Goal: Task Accomplishment & Management: Manage account settings

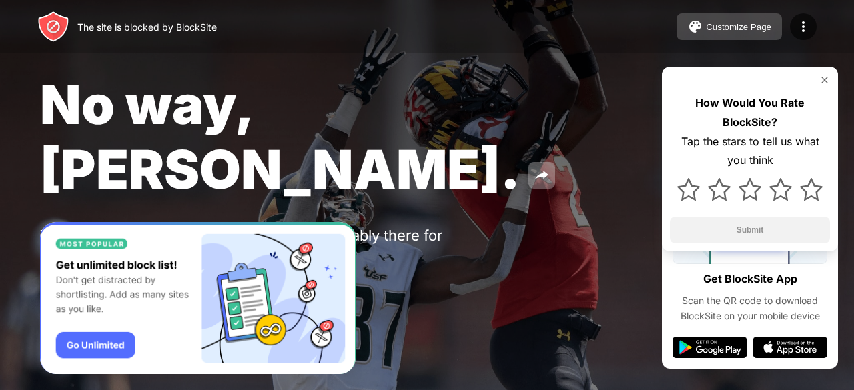
click at [726, 15] on button "Customize Page" at bounding box center [728, 26] width 105 height 27
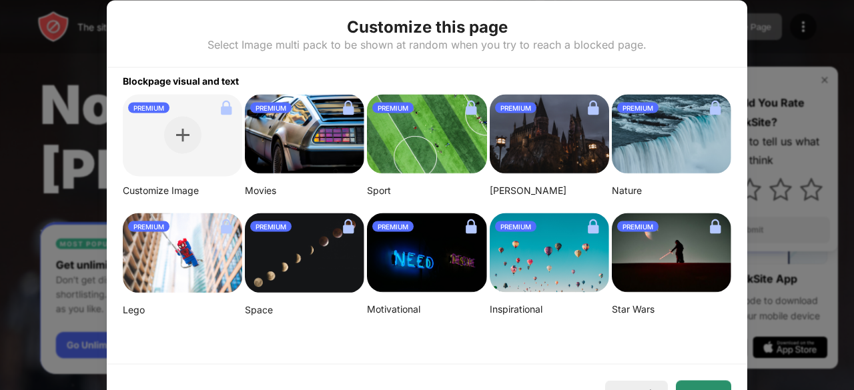
click at [694, 387] on button "Done" at bounding box center [702, 393] width 55 height 27
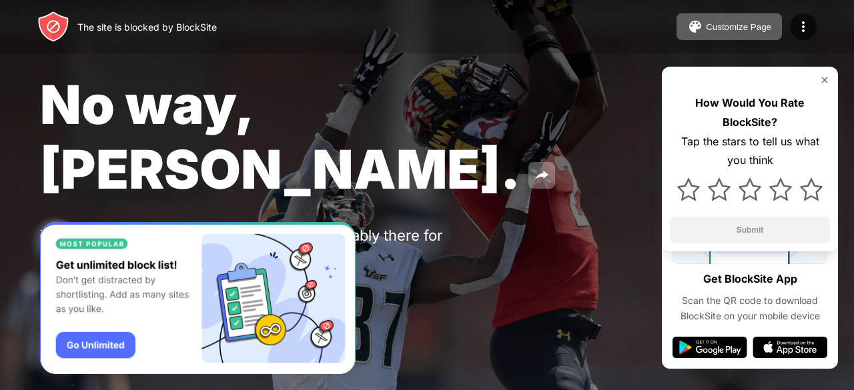
click at [823, 78] on img at bounding box center [824, 80] width 11 height 11
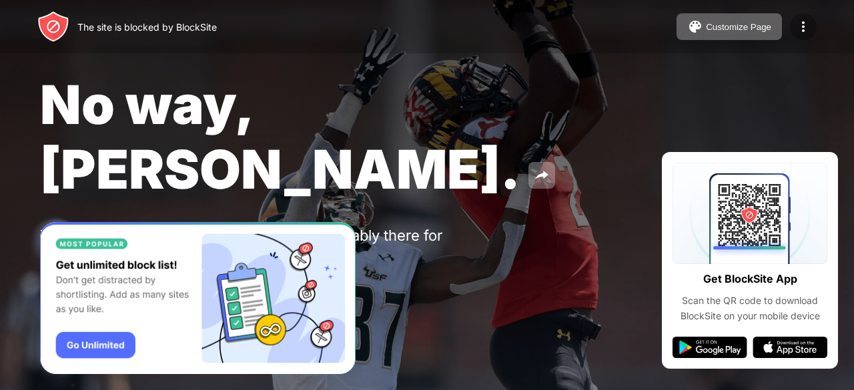
click at [799, 27] on img at bounding box center [803, 27] width 16 height 16
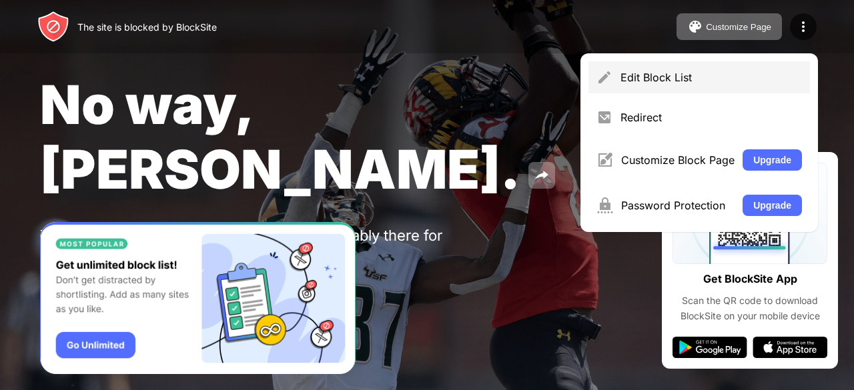
click at [759, 85] on div "Edit Block List" at bounding box center [698, 77] width 221 height 32
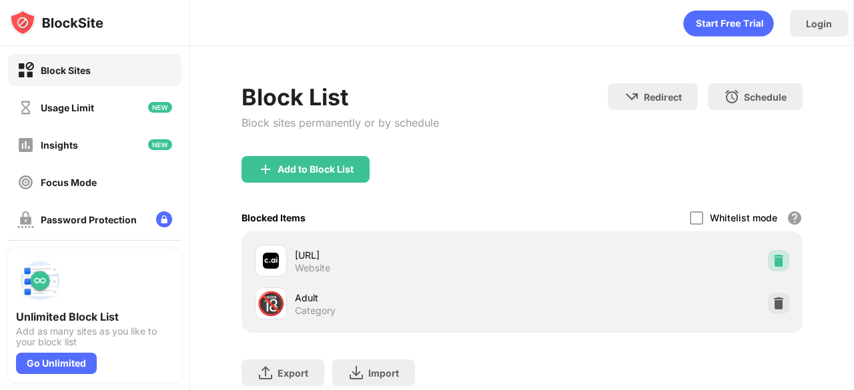
click at [772, 262] on img at bounding box center [778, 260] width 13 height 13
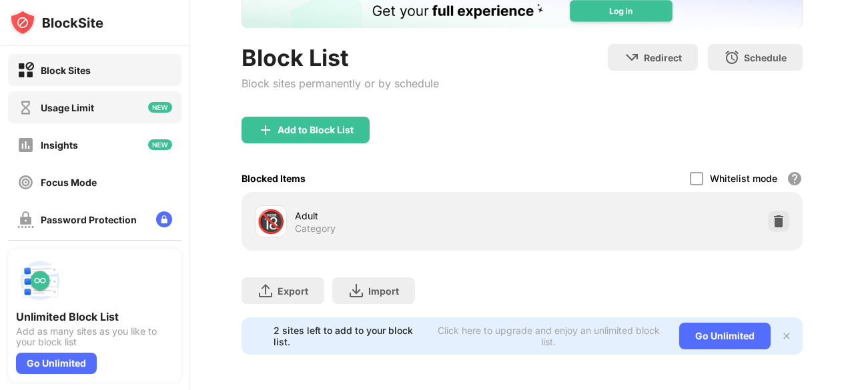
click at [111, 113] on div "Usage Limit" at bounding box center [94, 107] width 173 height 32
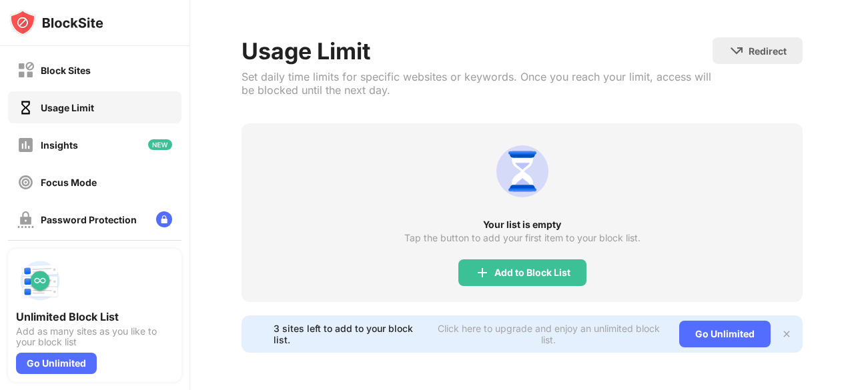
scroll to position [55, 0]
click at [474, 265] on img at bounding box center [482, 273] width 16 height 16
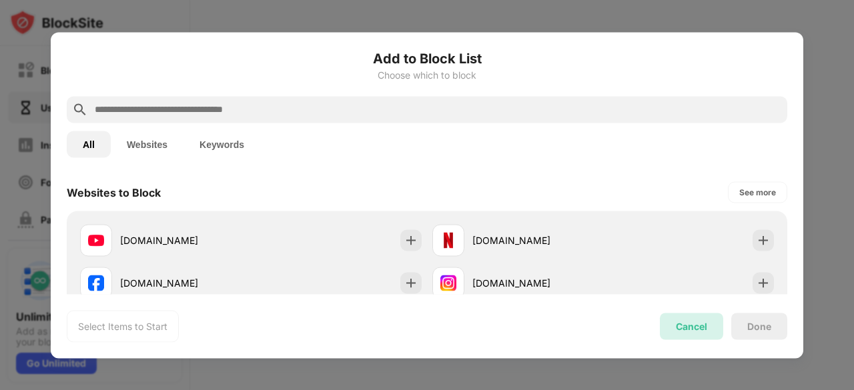
click at [700, 318] on div "Cancel" at bounding box center [690, 326] width 63 height 27
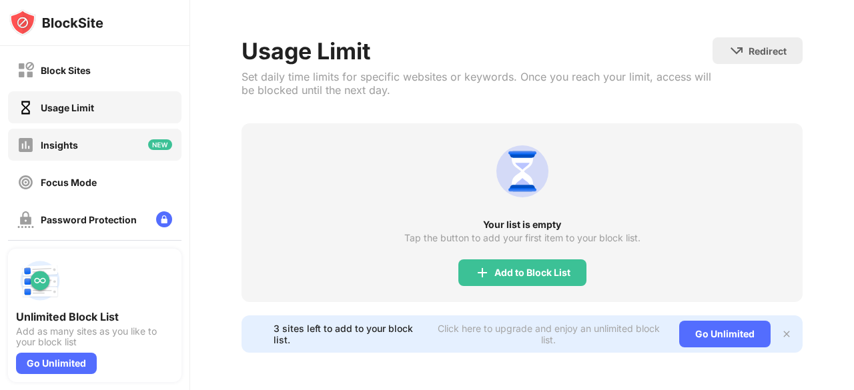
click at [96, 142] on div "Insights" at bounding box center [94, 145] width 173 height 32
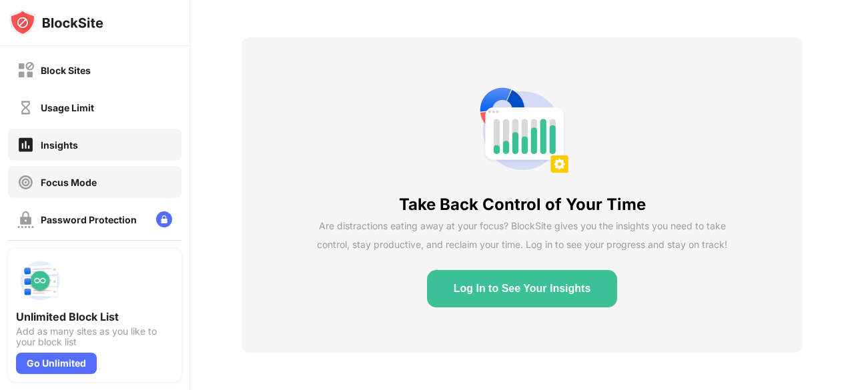
click at [107, 178] on div "Focus Mode" at bounding box center [94, 182] width 173 height 32
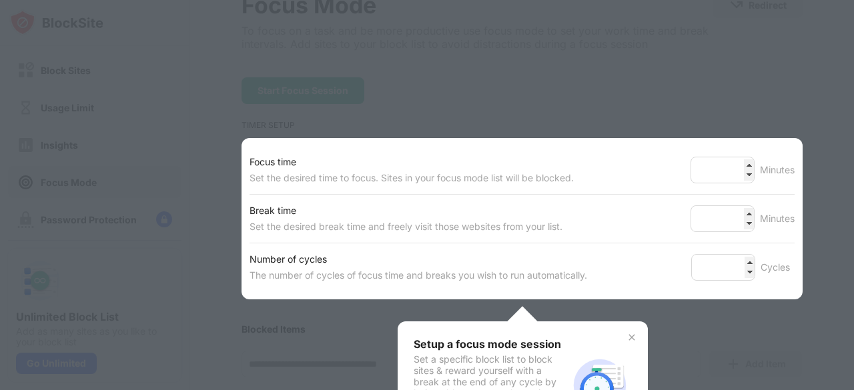
click at [424, 125] on div at bounding box center [427, 195] width 854 height 390
click at [629, 332] on img at bounding box center [631, 337] width 11 height 11
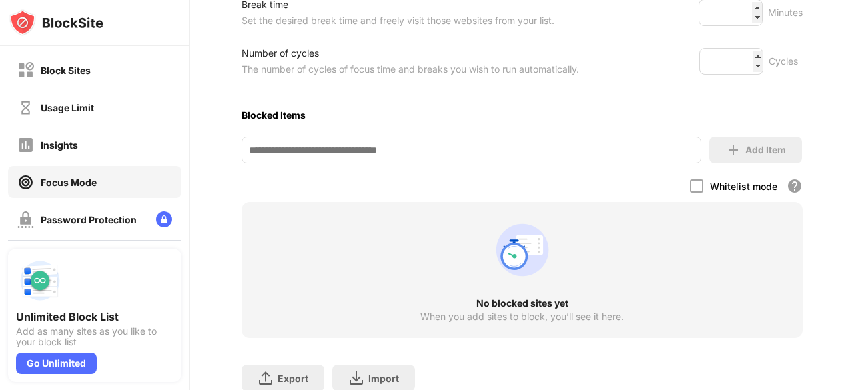
scroll to position [294, 0]
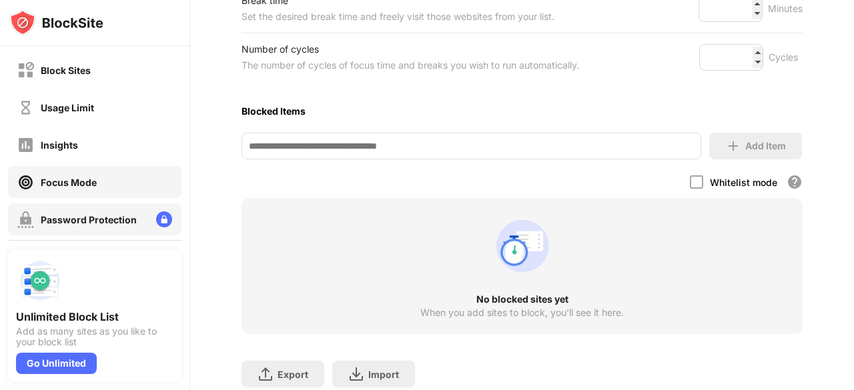
drag, startPoint x: 109, startPoint y: 198, endPoint x: 106, endPoint y: 208, distance: 10.5
click at [106, 208] on div "Block Sites Usage Limit Insights Focus Mode Password Protection Custom Block Pa…" at bounding box center [94, 200] width 189 height 309
click at [106, 208] on div "Password Protection" at bounding box center [94, 219] width 173 height 32
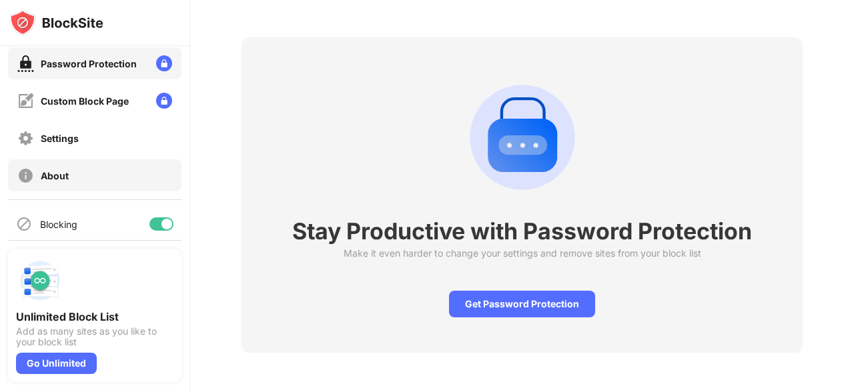
scroll to position [187, 0]
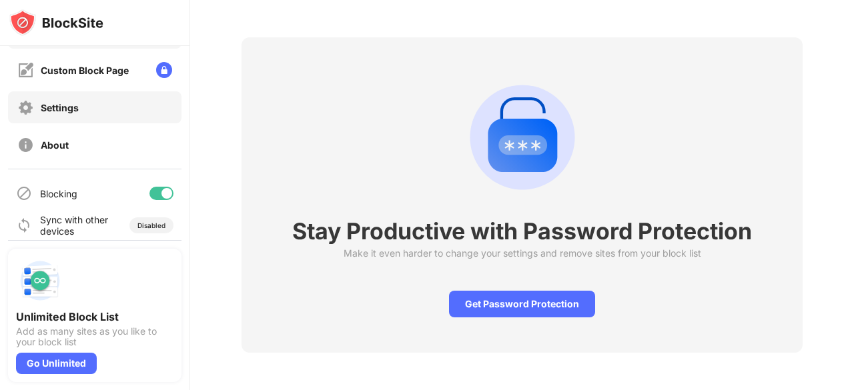
click at [135, 109] on div "Settings" at bounding box center [94, 107] width 173 height 32
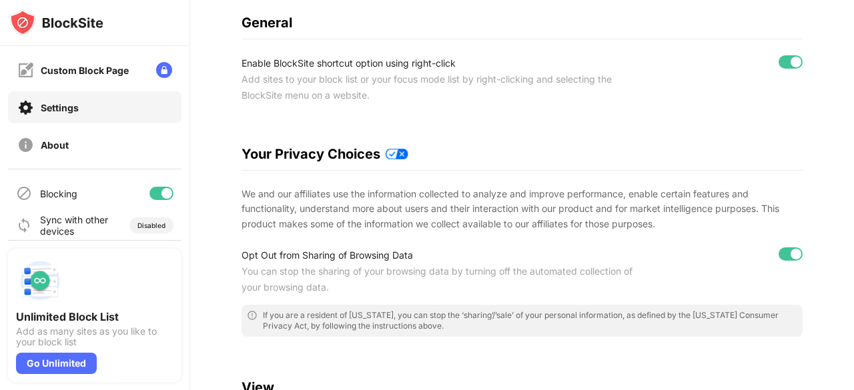
scroll to position [127, 0]
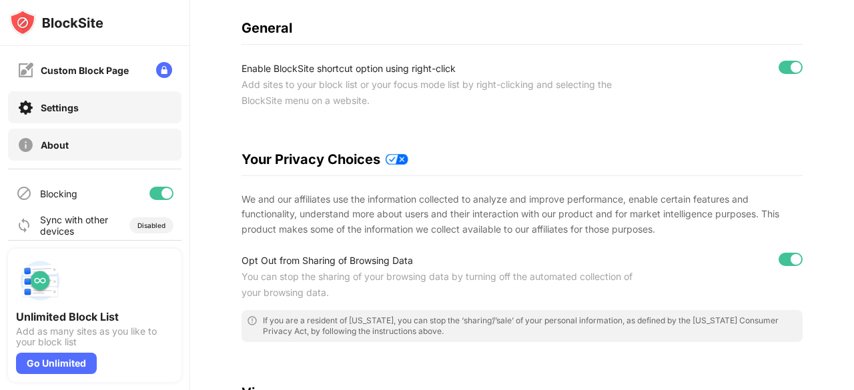
click at [97, 141] on div "About" at bounding box center [94, 145] width 173 height 32
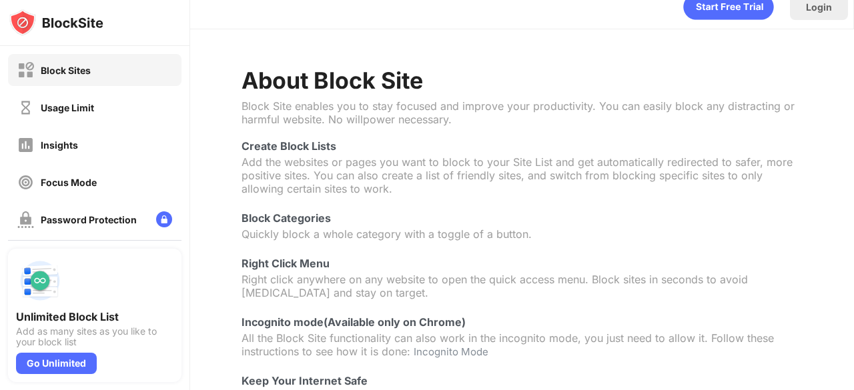
click at [116, 85] on div "Block Sites" at bounding box center [94, 70] width 173 height 32
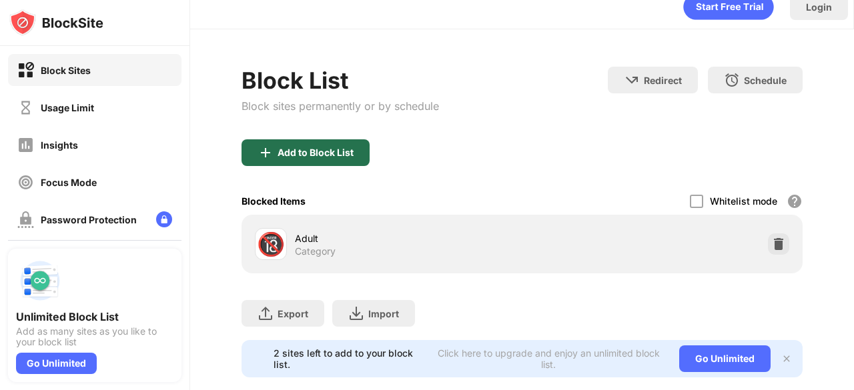
click at [331, 152] on div "Add to Block List" at bounding box center [315, 152] width 76 height 11
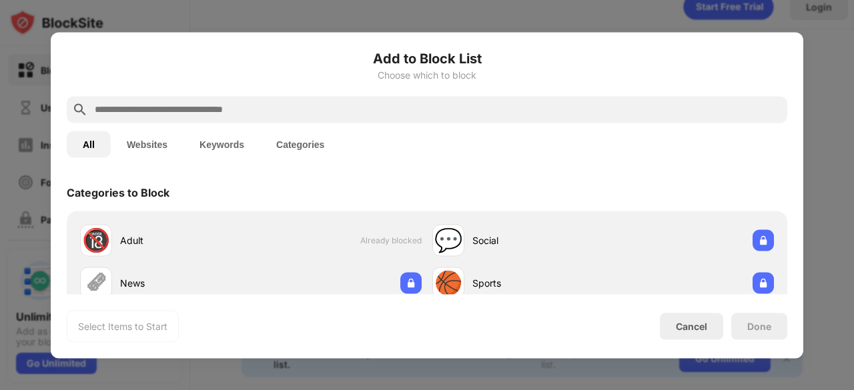
click at [239, 110] on input "text" at bounding box center [437, 109] width 688 height 16
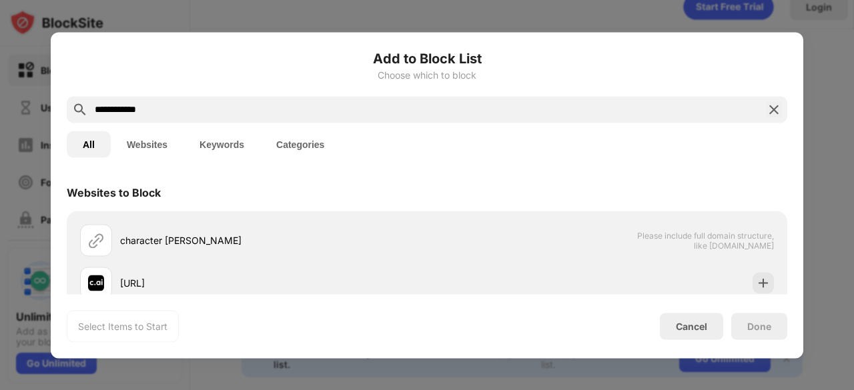
type input "**********"
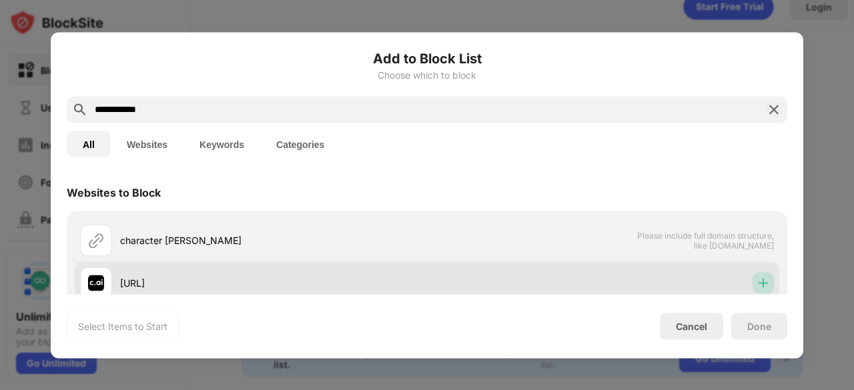
click at [758, 279] on img at bounding box center [762, 282] width 13 height 13
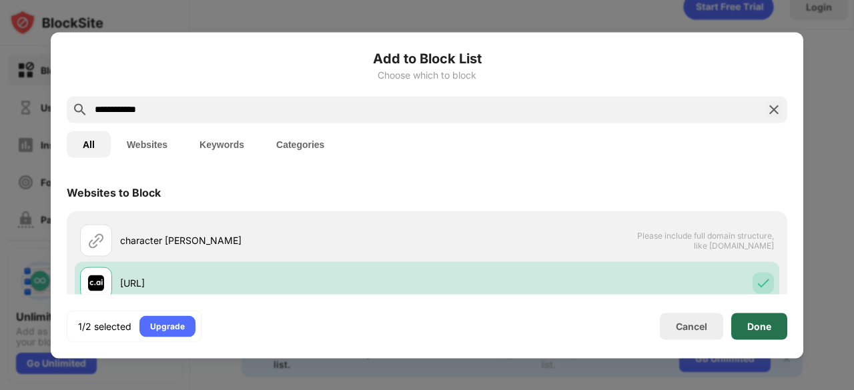
click at [762, 337] on div "Done" at bounding box center [759, 326] width 56 height 27
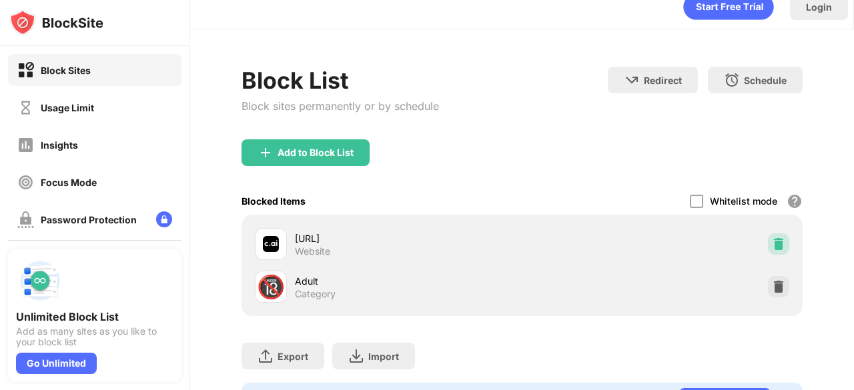
click at [772, 247] on img at bounding box center [778, 243] width 13 height 13
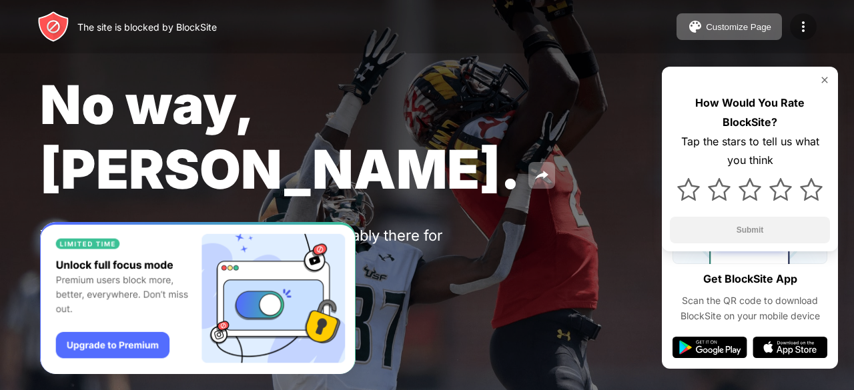
click at [801, 26] on img at bounding box center [803, 27] width 16 height 16
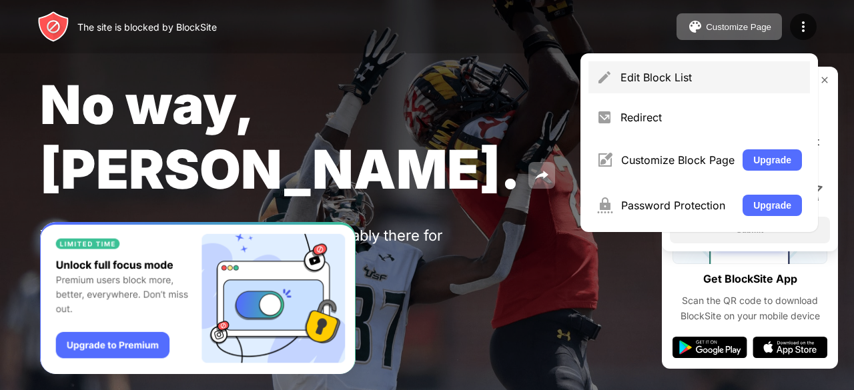
click at [688, 80] on div "Edit Block List" at bounding box center [710, 77] width 181 height 13
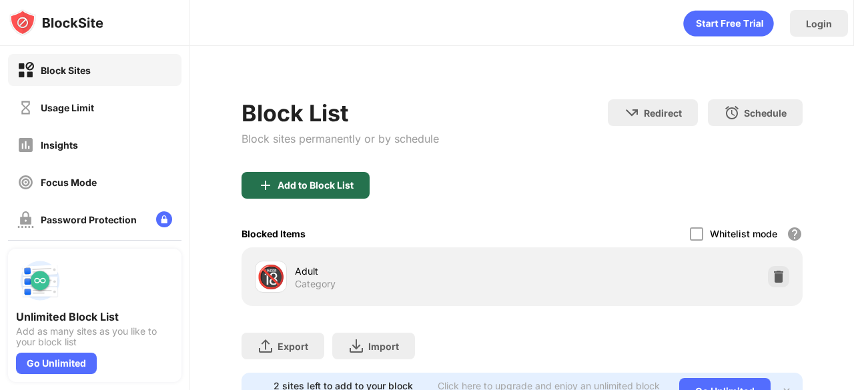
click at [347, 187] on div "Add to Block List" at bounding box center [315, 185] width 76 height 11
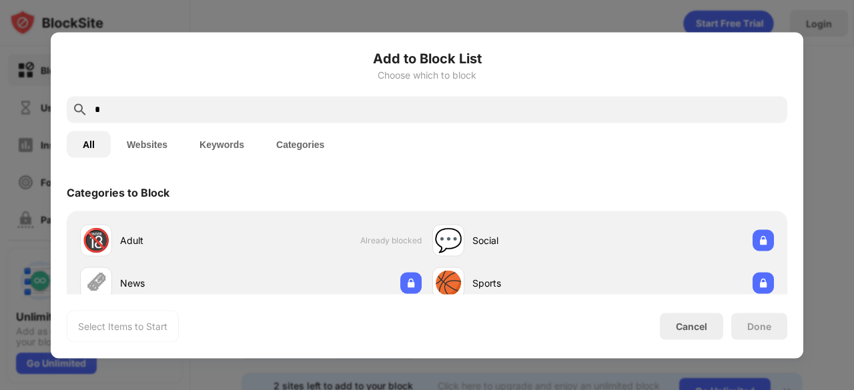
click at [291, 117] on input "*" at bounding box center [437, 109] width 688 height 16
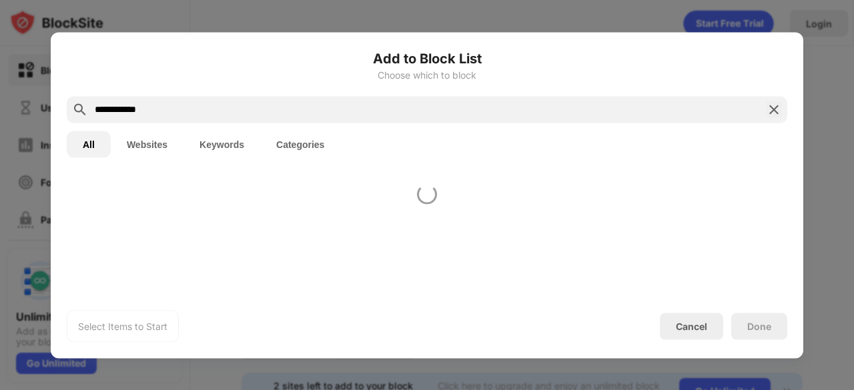
type input "**********"
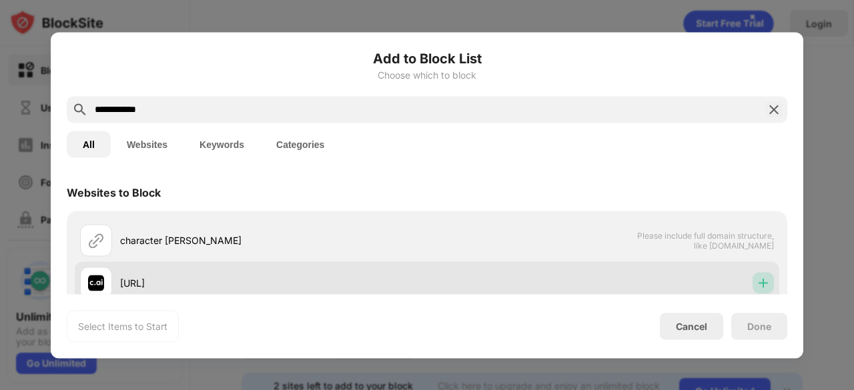
click at [757, 285] on img at bounding box center [762, 282] width 13 height 13
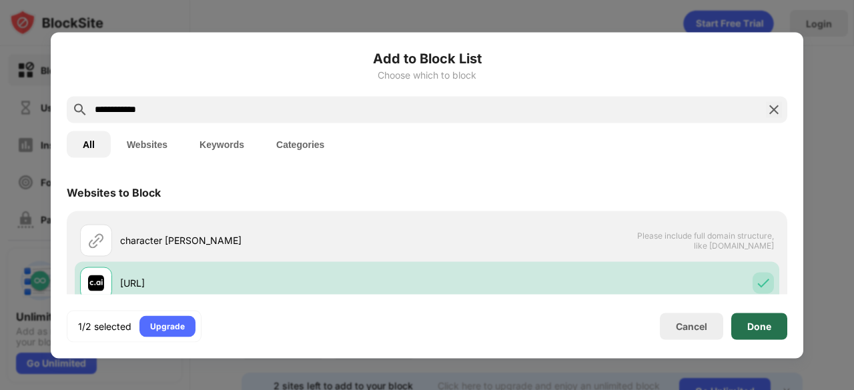
click at [768, 329] on div "Done" at bounding box center [759, 326] width 24 height 11
